Goal: Task Accomplishment & Management: Manage account settings

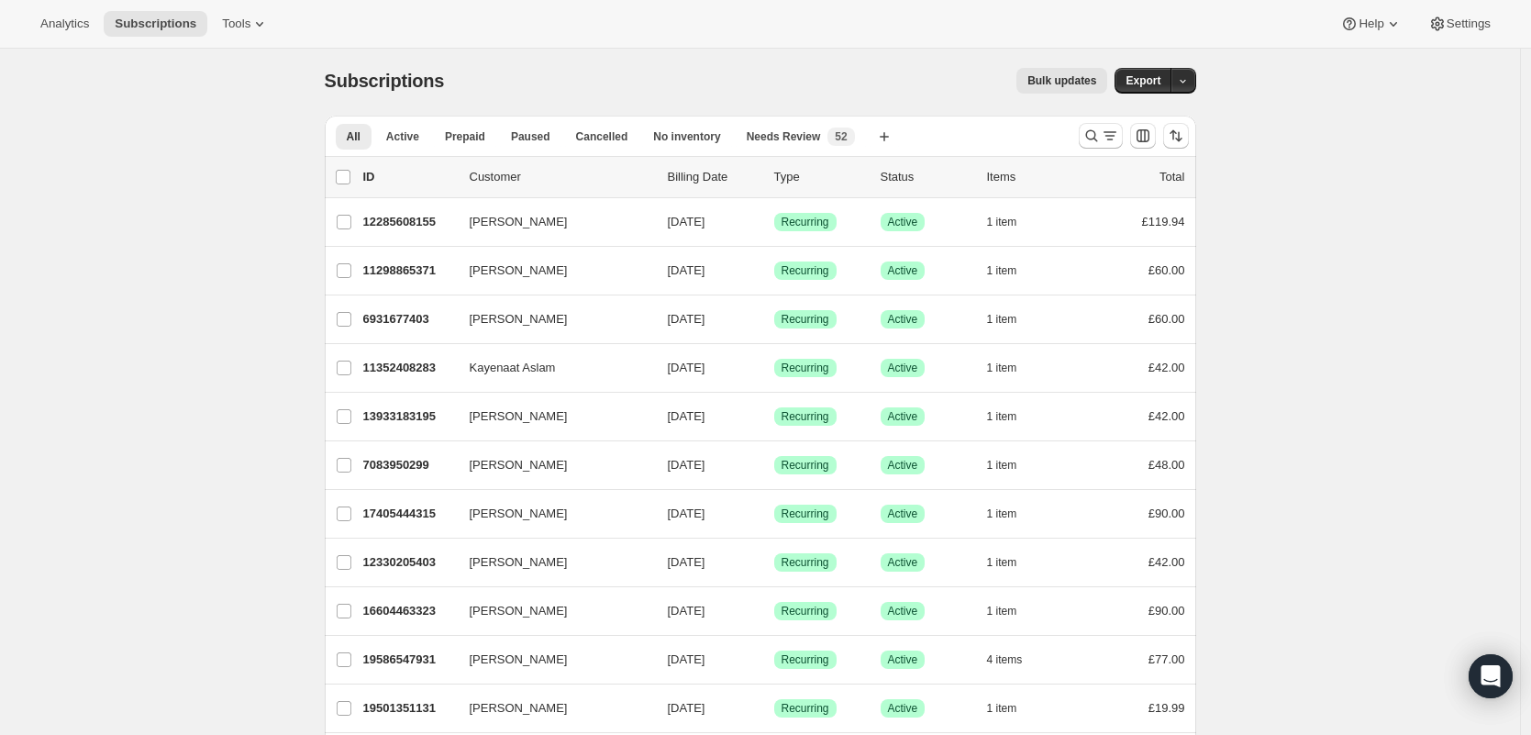
scroll to position [4, 0]
click at [1083, 130] on button "Search and filter results" at bounding box center [1101, 135] width 44 height 26
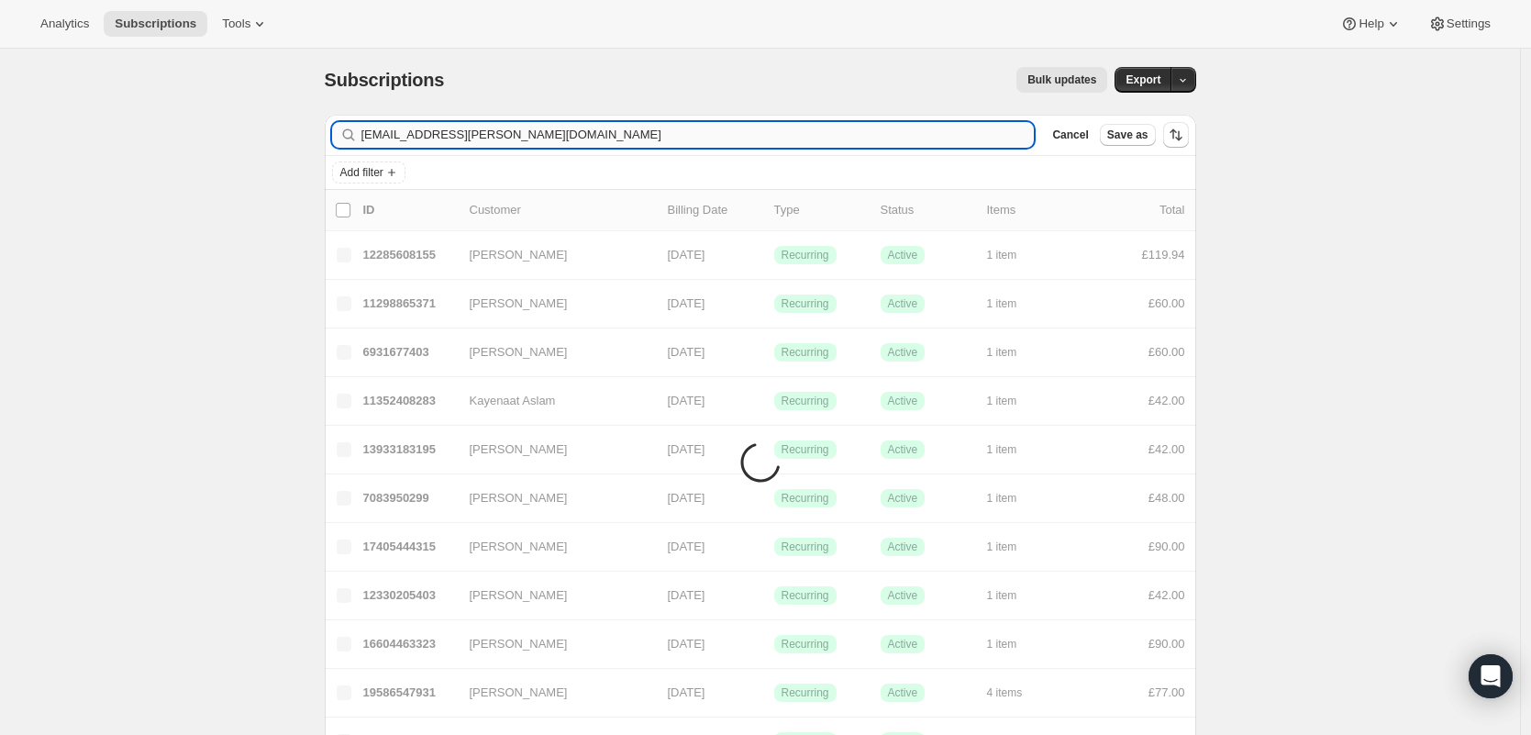
type input "[EMAIL_ADDRESS][PERSON_NAME][DOMAIN_NAME]"
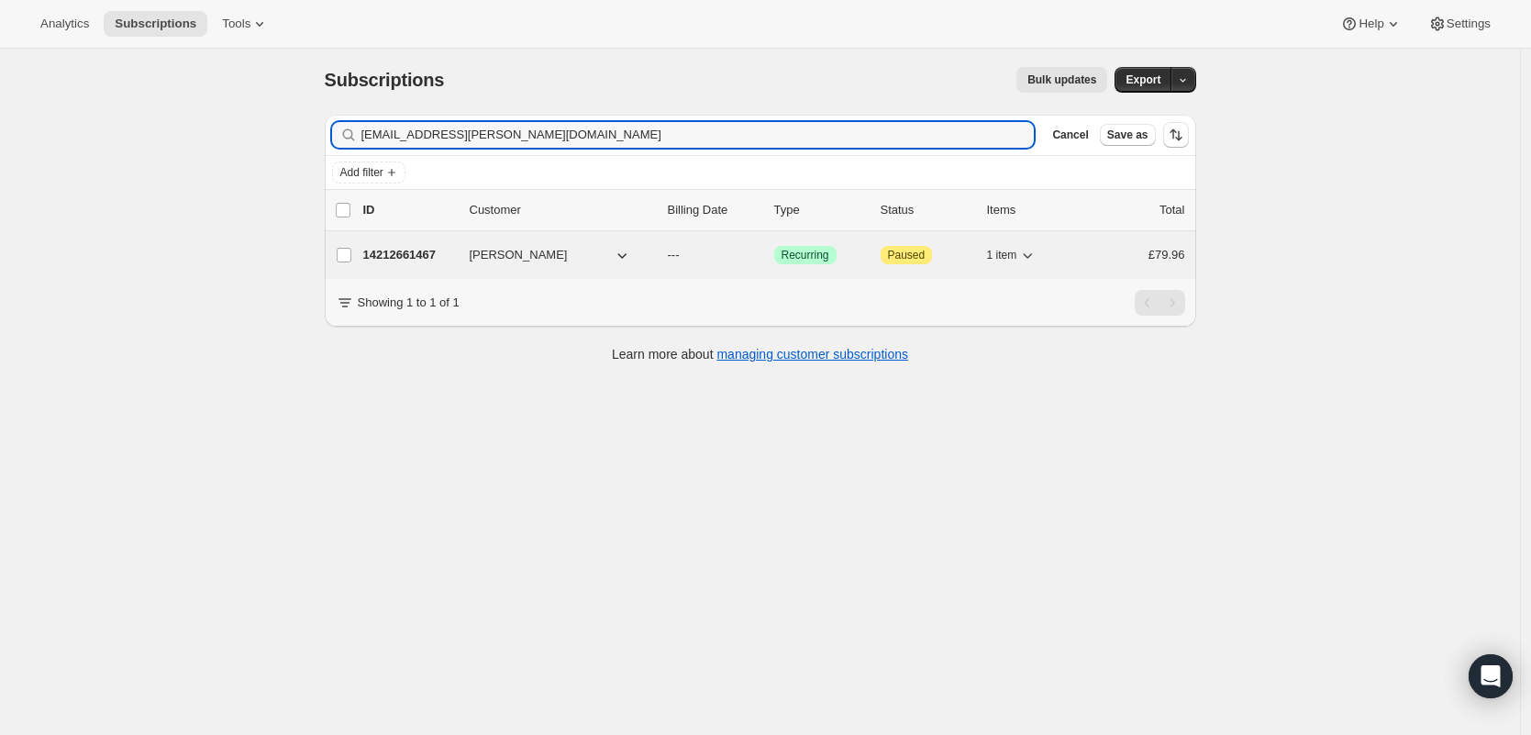
click at [438, 249] on p "14212661467" at bounding box center [409, 255] width 92 height 18
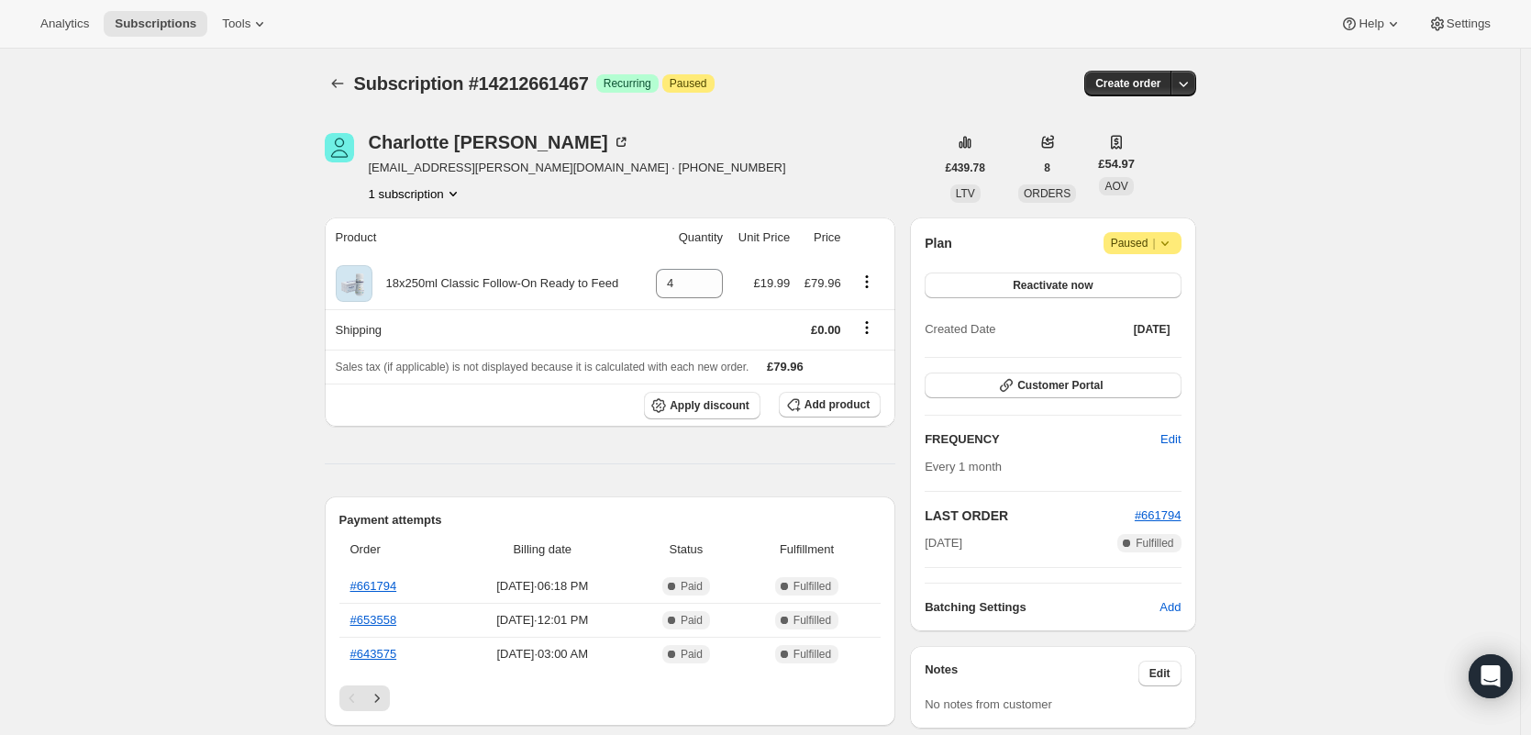
scroll to position [2, 0]
click at [1141, 238] on span "Paused |" at bounding box center [1142, 241] width 63 height 18
click at [1134, 279] on span "Cancel subscription" at bounding box center [1143, 279] width 104 height 14
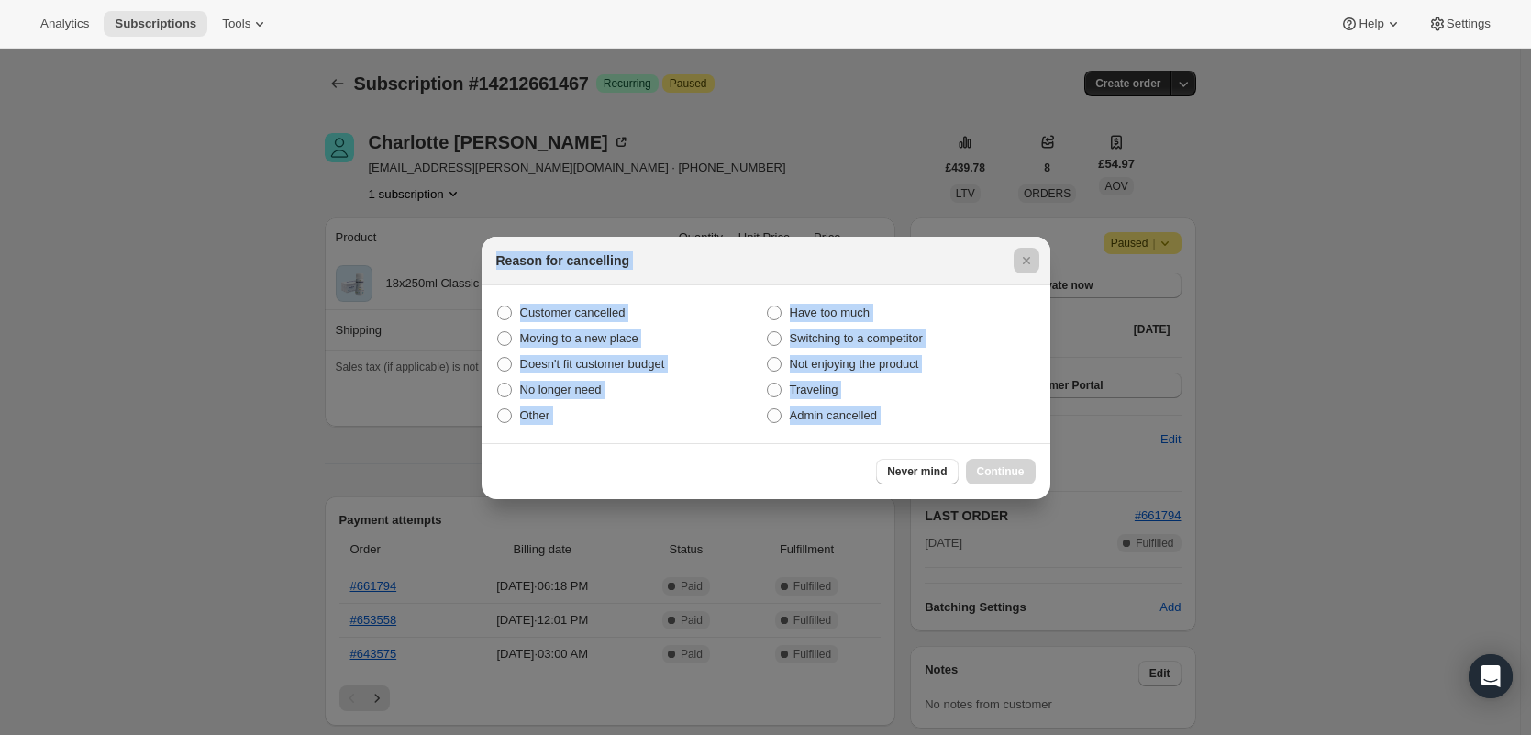
click at [1134, 278] on div at bounding box center [765, 367] width 1531 height 735
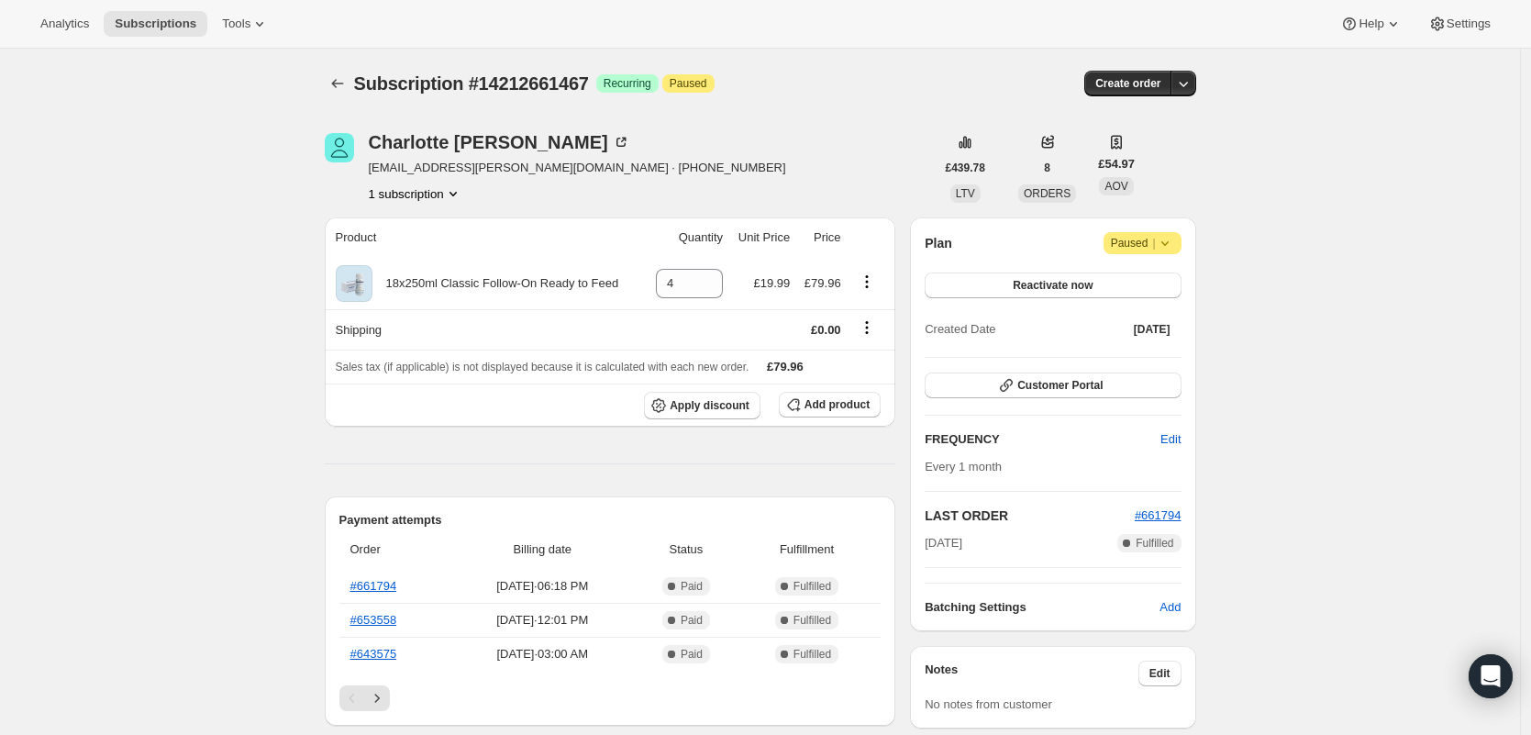
click at [1081, 269] on div "Plan Attention Paused | Reactivate now Created Date [DATE]" at bounding box center [1053, 287] width 256 height 110
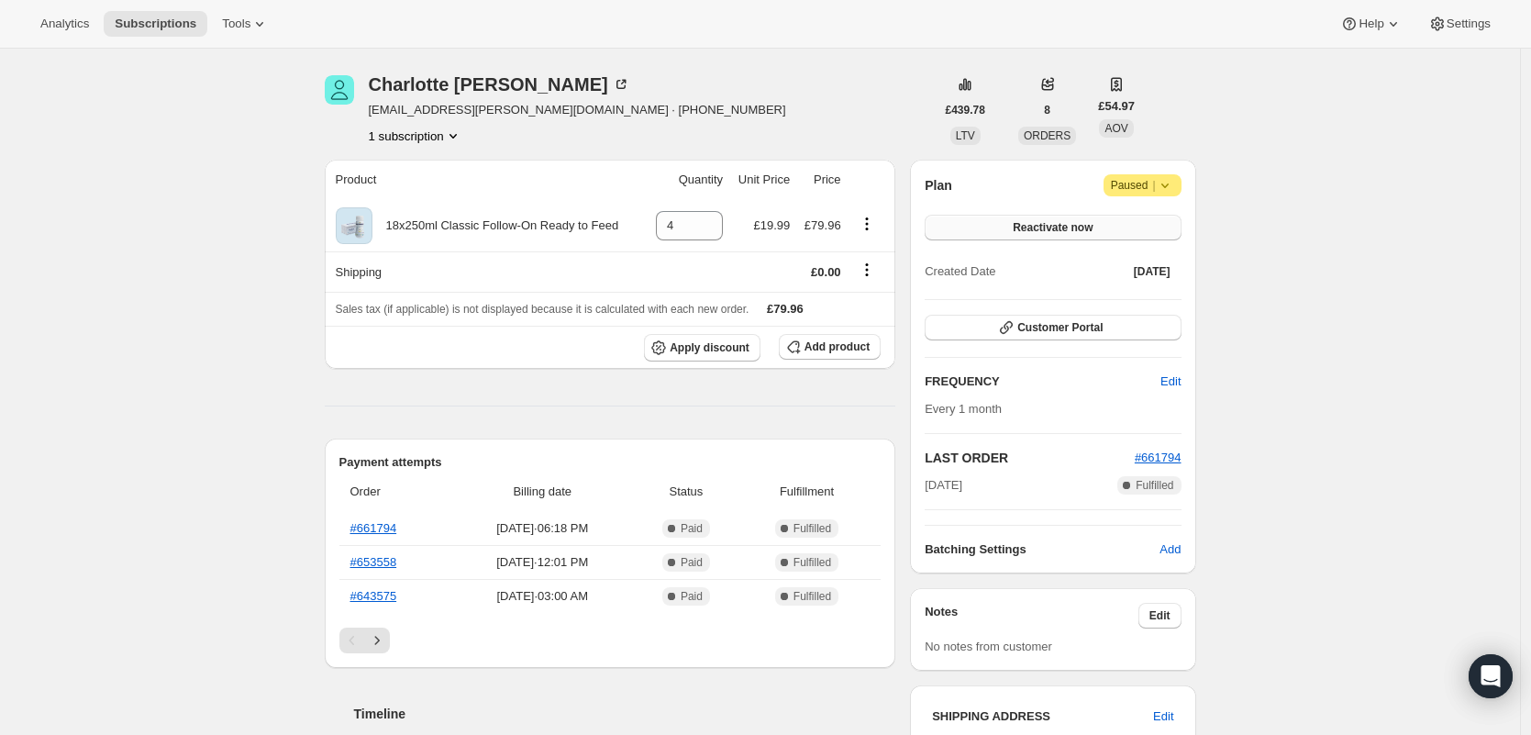
click at [1079, 287] on div "Plan Attention Paused | Reactivate now Created Date [DATE] Customer Portal FREQ…" at bounding box center [1053, 366] width 256 height 384
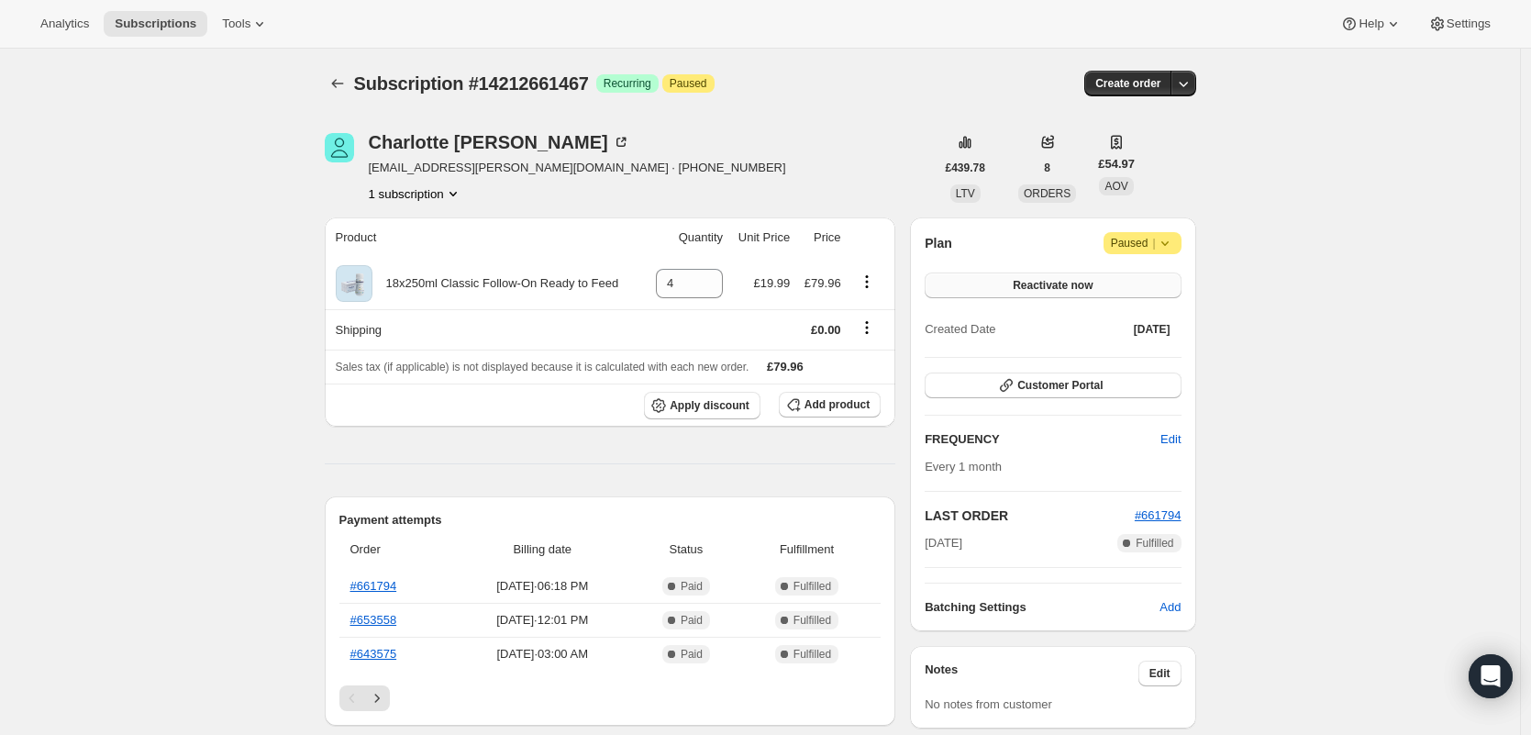
click at [1033, 276] on button "Reactivate now" at bounding box center [1053, 285] width 256 height 26
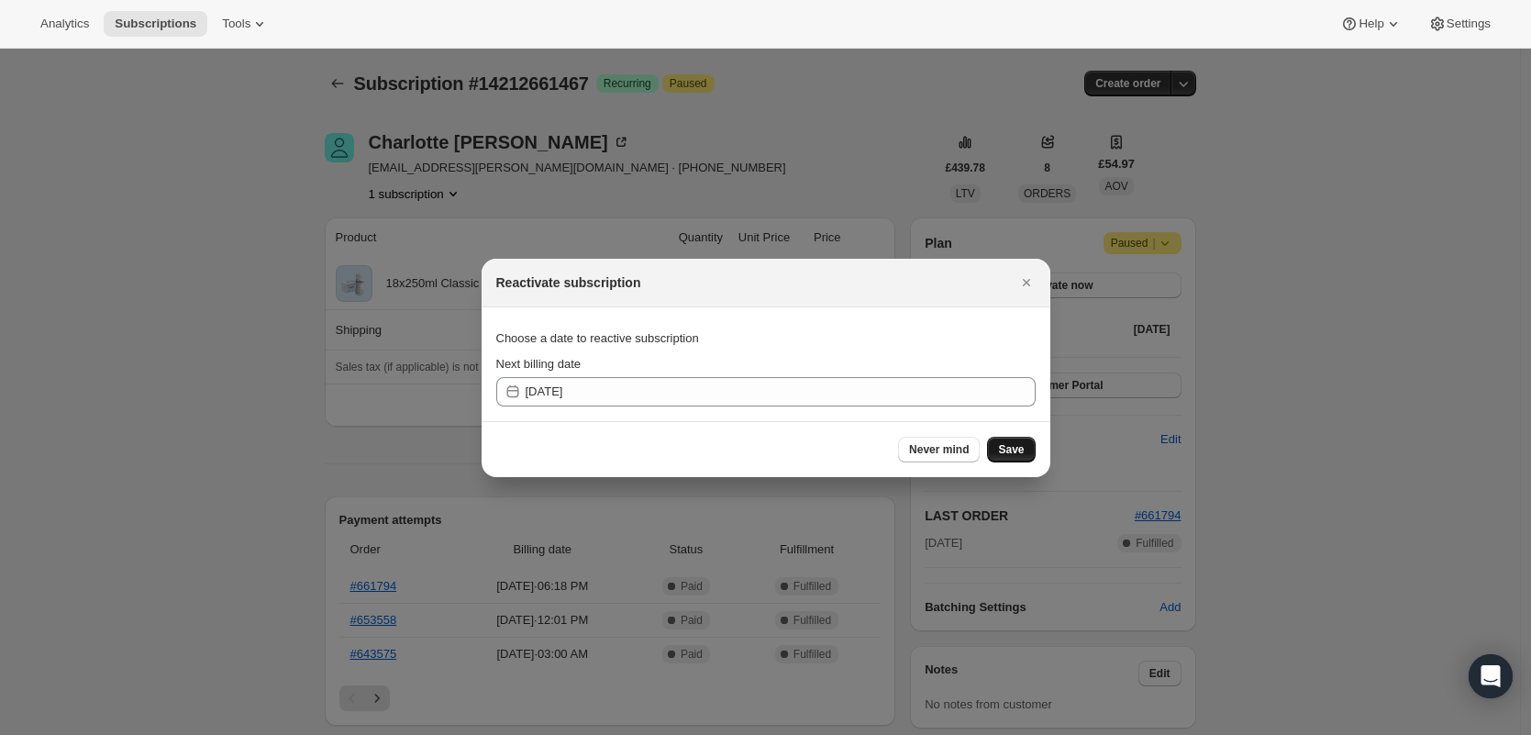
click at [1006, 455] on span "Save" at bounding box center [1011, 449] width 26 height 15
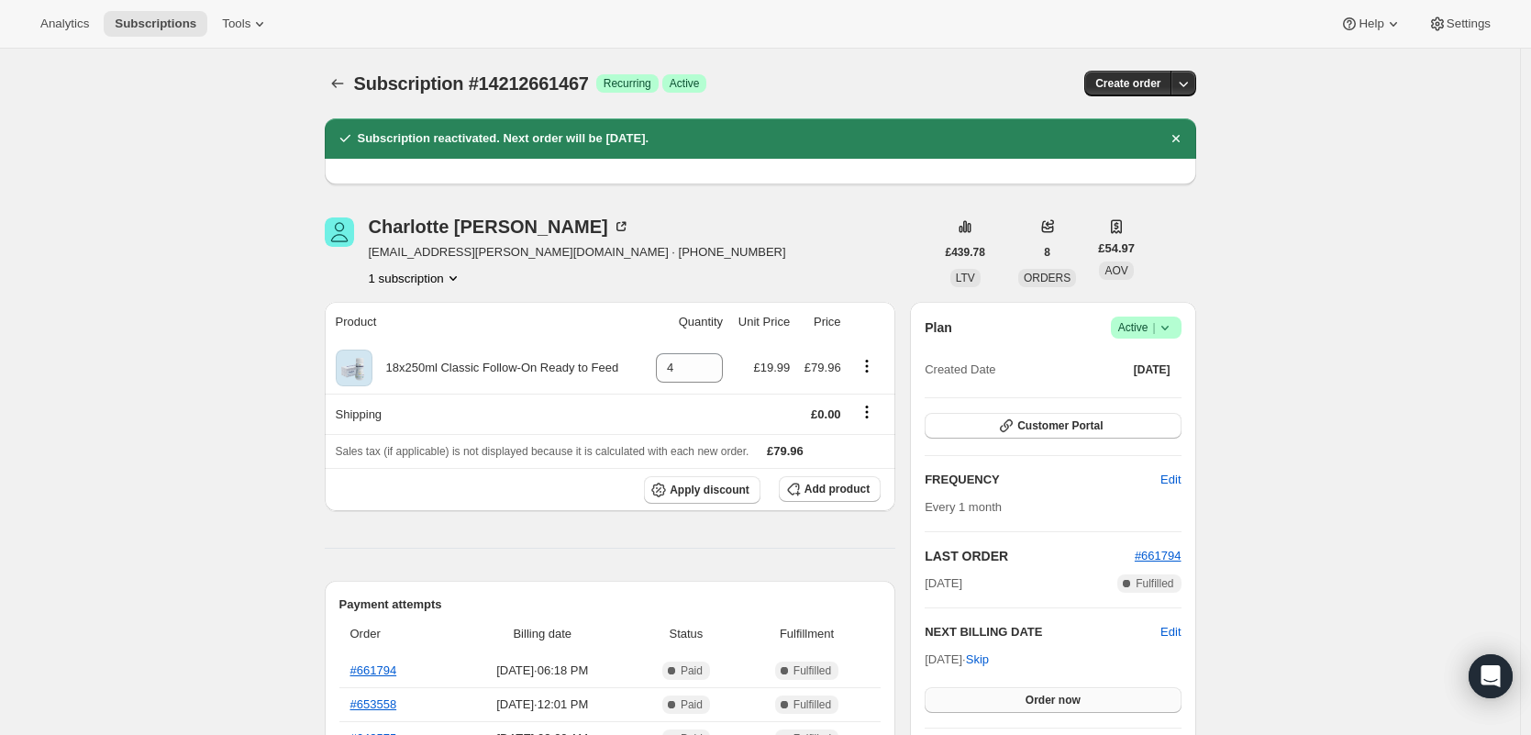
click at [1092, 697] on button "Order now" at bounding box center [1053, 700] width 256 height 26
click at [1092, 696] on span "Click to confirm" at bounding box center [1052, 700] width 83 height 15
